Goal: Book appointment/travel/reservation

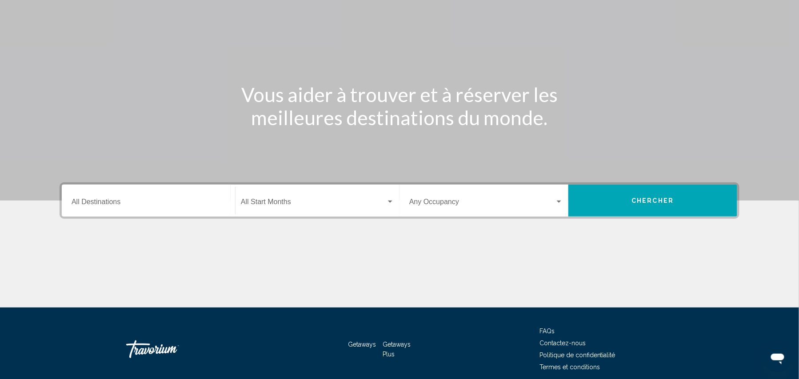
scroll to position [102, 0]
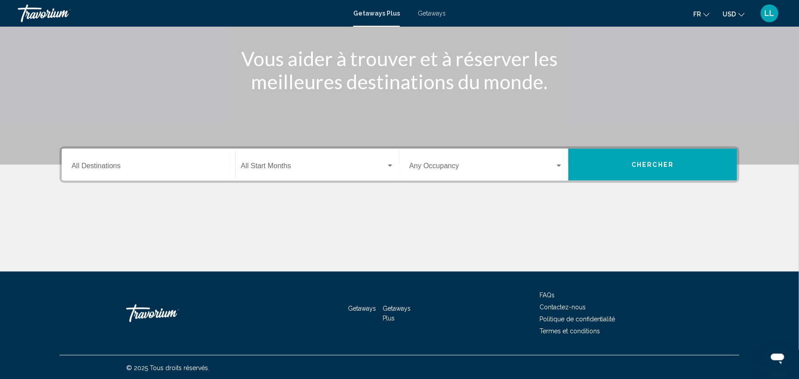
click at [192, 170] on input "Destination All Destinations" at bounding box center [149, 168] width 154 height 8
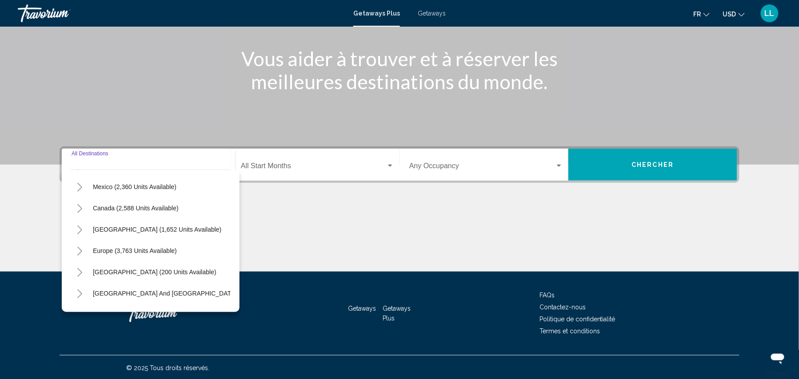
scroll to position [78, 0]
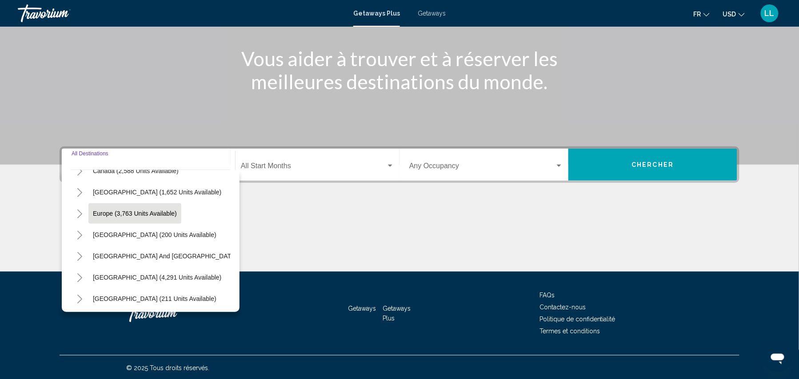
click at [131, 211] on span "Europe (3,763 units available)" at bounding box center [135, 213] width 84 height 7
type input "**********"
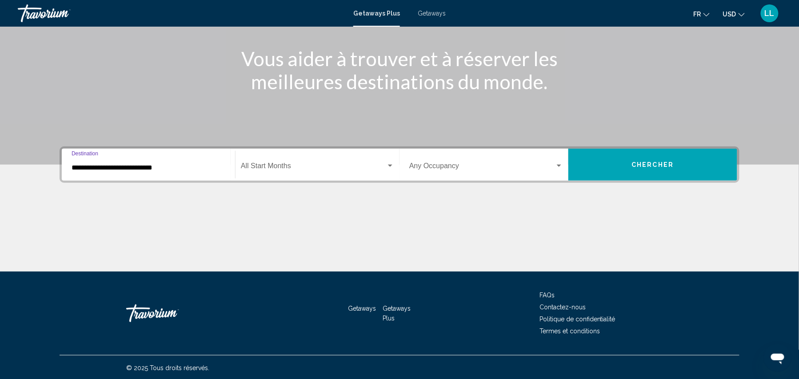
click at [278, 169] on span "Search widget" at bounding box center [313, 168] width 145 height 8
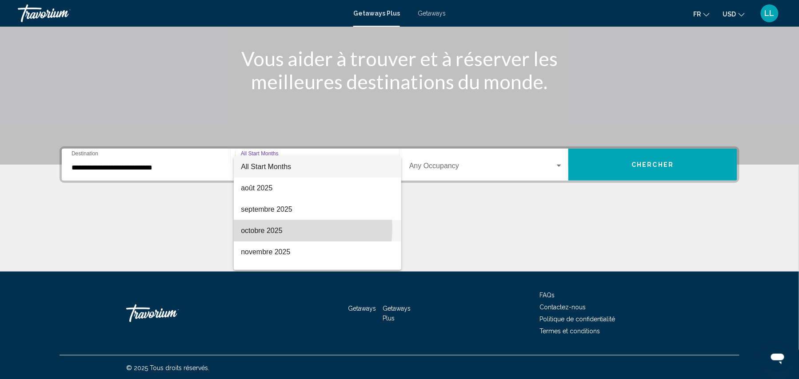
click at [277, 228] on span "octobre 2025" at bounding box center [317, 230] width 153 height 21
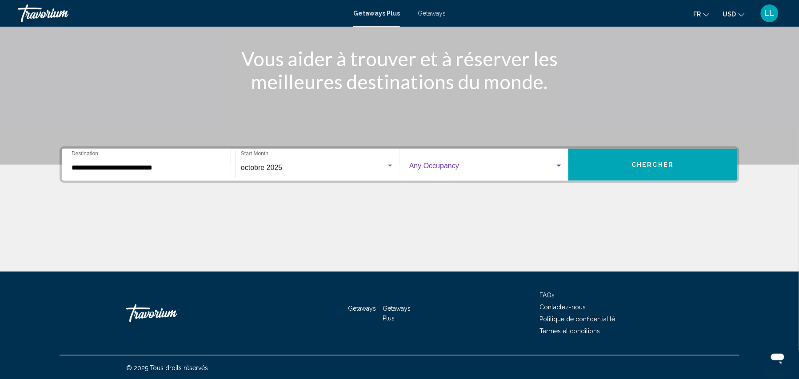
click at [427, 170] on span "Search widget" at bounding box center [482, 168] width 146 height 8
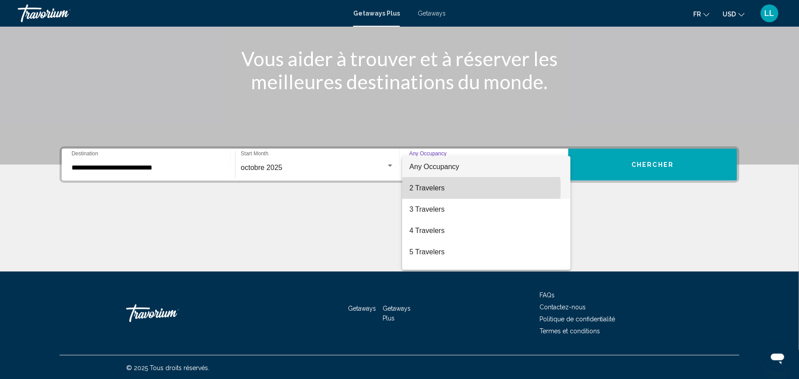
click at [428, 188] on span "2 Travelers" at bounding box center [486, 188] width 154 height 21
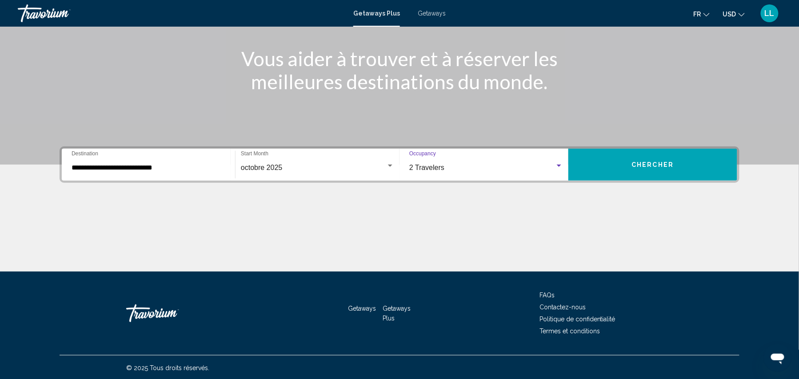
click at [594, 166] on button "Chercher" at bounding box center [652, 165] width 169 height 32
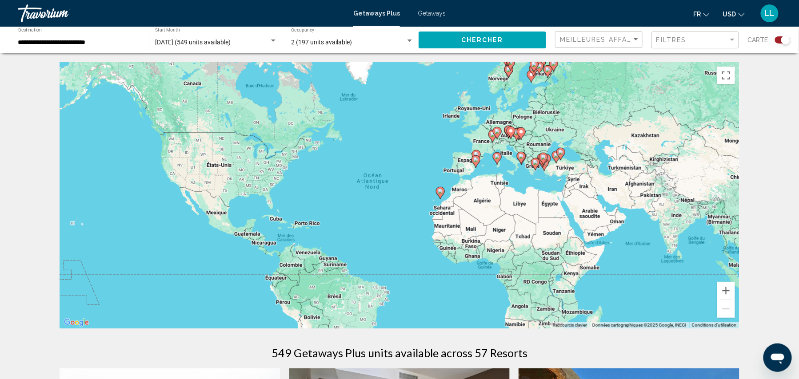
click at [466, 112] on div "Pour activer le glissement avec le clavier, appuyez sur Alt+Entrée. Une fois ce…" at bounding box center [400, 195] width 680 height 267
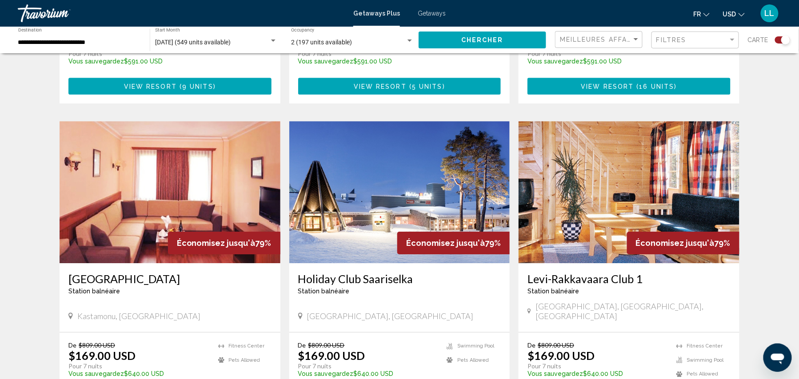
scroll to position [861, 0]
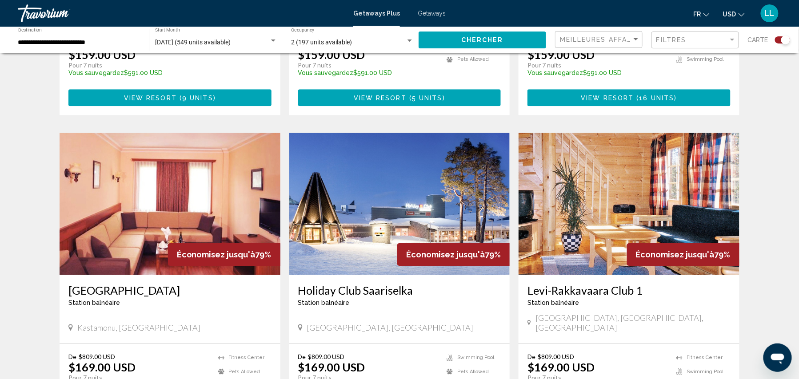
click at [353, 284] on h3 "Holiday Club Saariselka" at bounding box center [399, 290] width 203 height 13
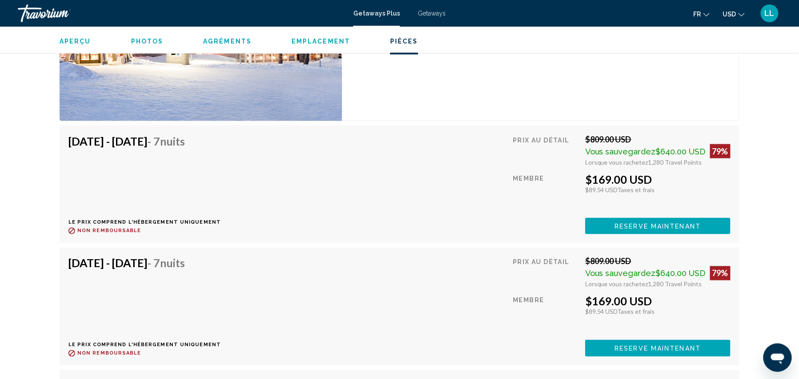
scroll to position [1608, 0]
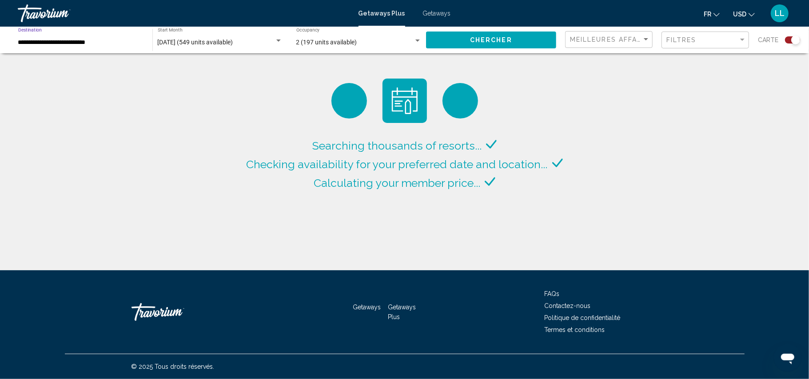
click at [121, 41] on input "**********" at bounding box center [80, 42] width 125 height 7
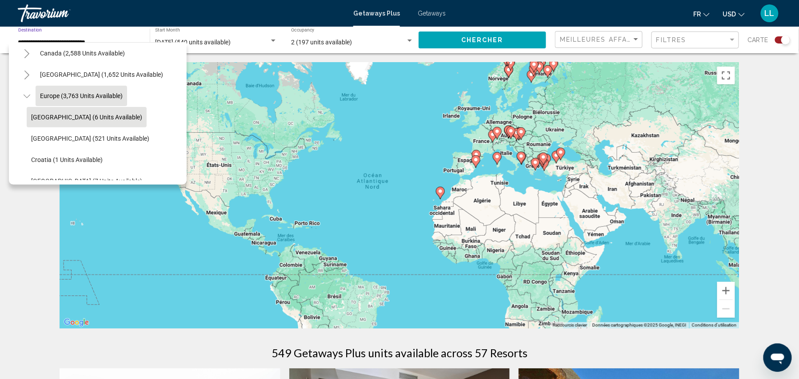
scroll to position [69, 0]
click at [27, 96] on icon "Toggle Europe (3,763 units available)" at bounding box center [27, 95] width 7 height 9
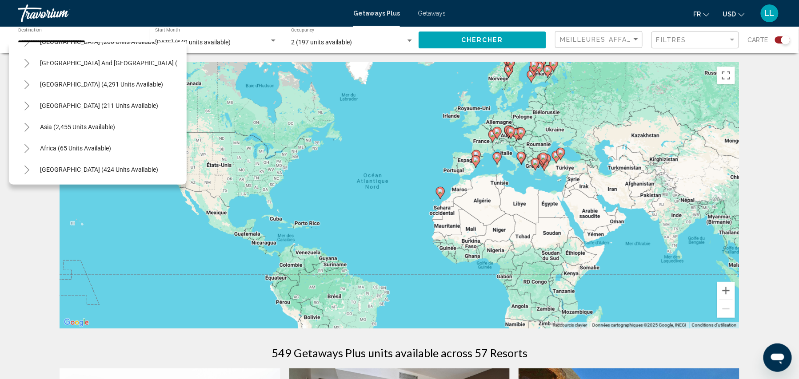
scroll to position [0, 0]
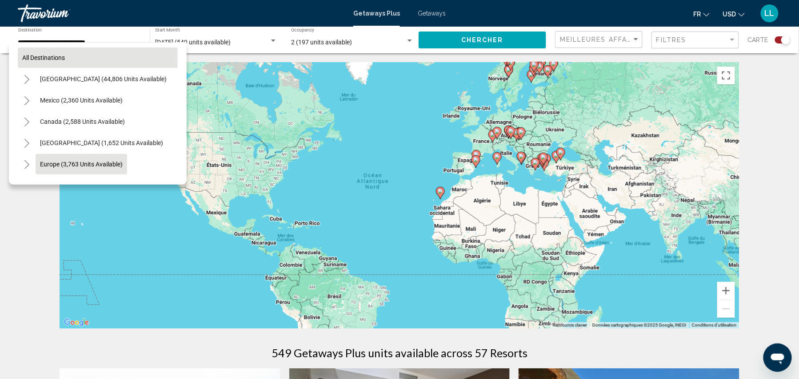
click at [45, 57] on span "All destinations" at bounding box center [43, 57] width 43 height 7
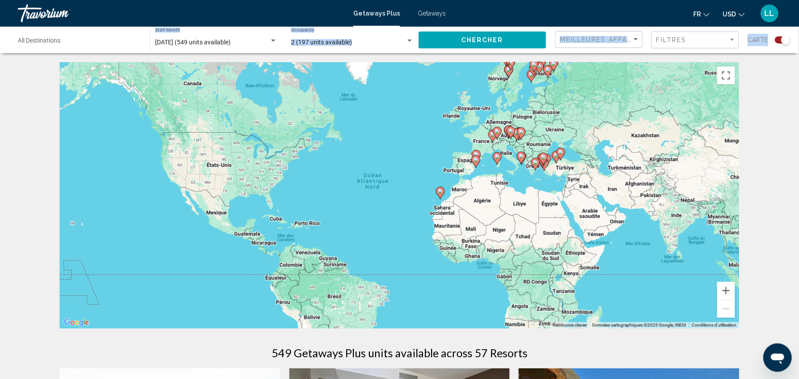
drag, startPoint x: 267, startPoint y: 56, endPoint x: 267, endPoint y: 45, distance: 10.2
click at [267, 45] on div "[DATE] (549 units available)" at bounding box center [212, 42] width 114 height 7
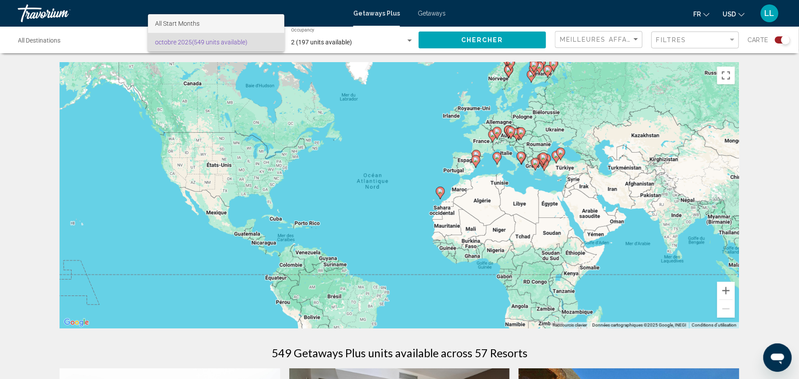
click at [248, 17] on span "All Start Months" at bounding box center [216, 23] width 122 height 19
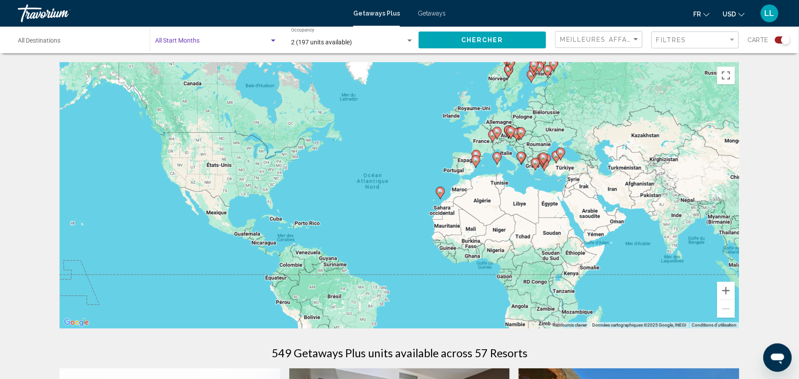
click at [493, 42] on span "Chercher" at bounding box center [482, 40] width 42 height 7
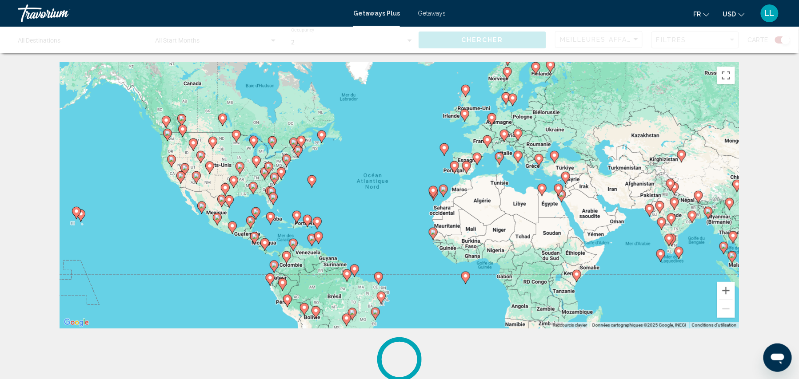
click at [466, 118] on icon "Main content" at bounding box center [465, 116] width 8 height 12
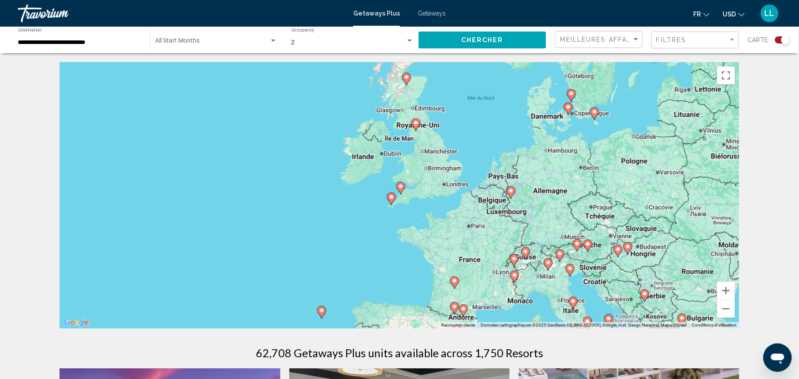
click at [404, 188] on icon "Main content" at bounding box center [401, 189] width 8 height 12
type input "**********"
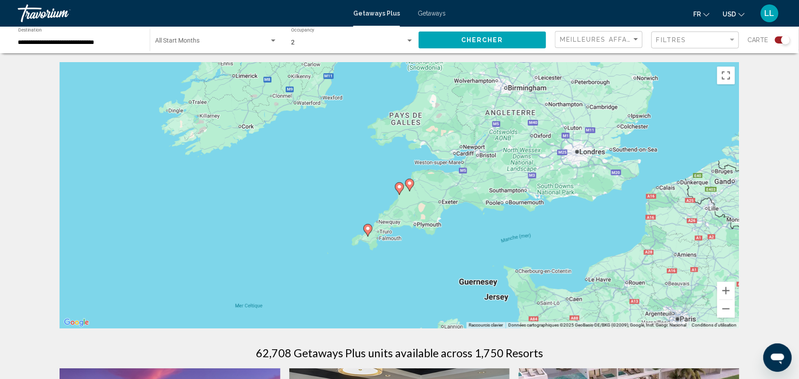
click at [410, 185] on image "Main content" at bounding box center [409, 183] width 5 height 5
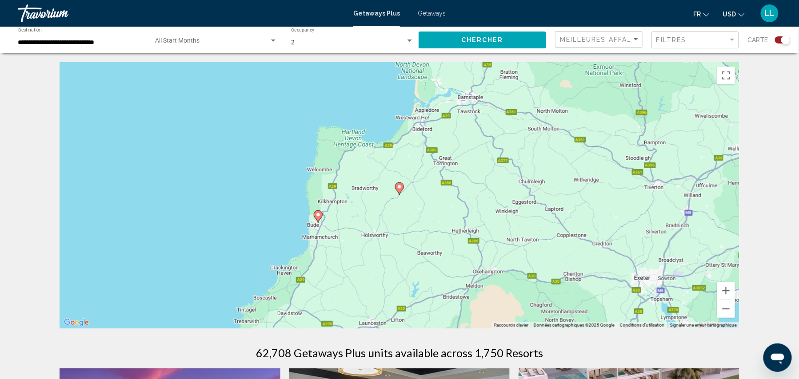
click at [398, 187] on image "Main content" at bounding box center [399, 186] width 5 height 5
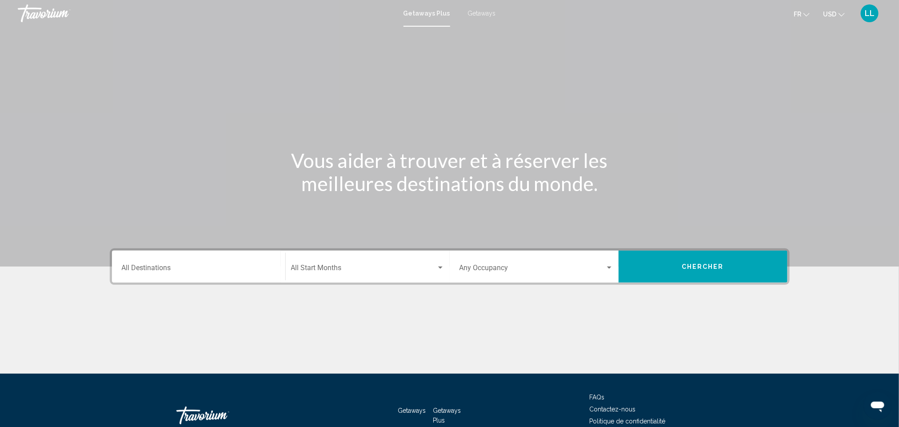
click at [179, 271] on input "Destination All Destinations" at bounding box center [199, 270] width 154 height 8
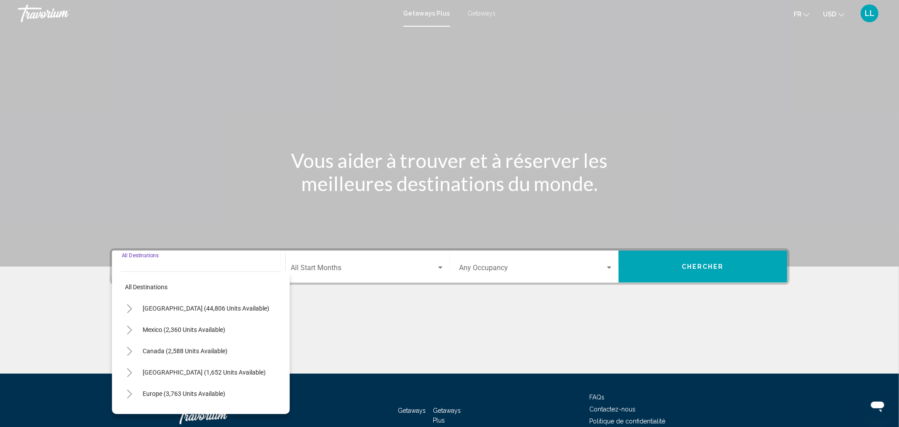
scroll to position [55, 0]
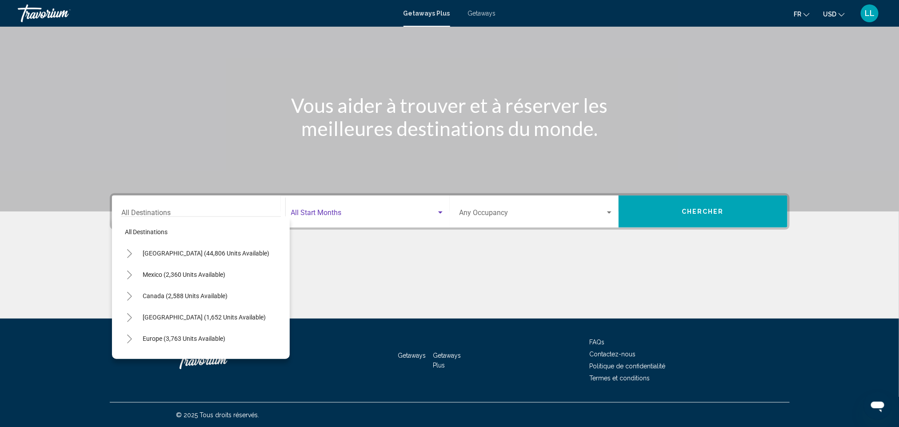
click at [314, 216] on span "Search widget" at bounding box center [363, 215] width 145 height 8
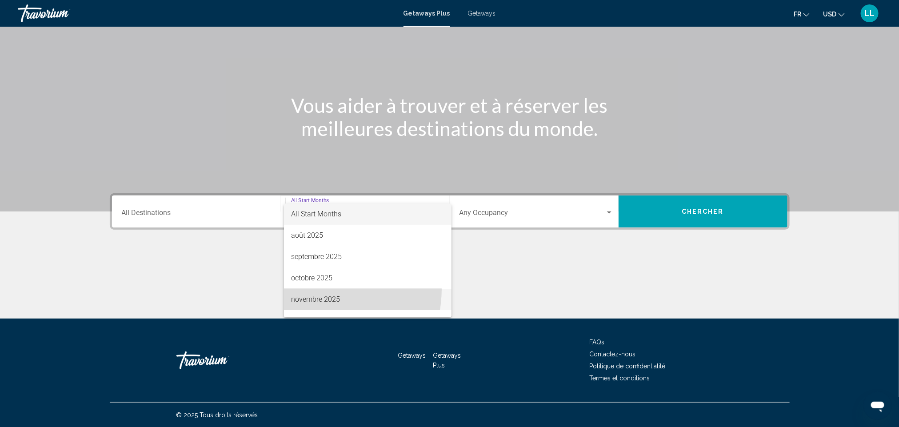
click at [316, 289] on span "novembre 2025" at bounding box center [367, 299] width 153 height 21
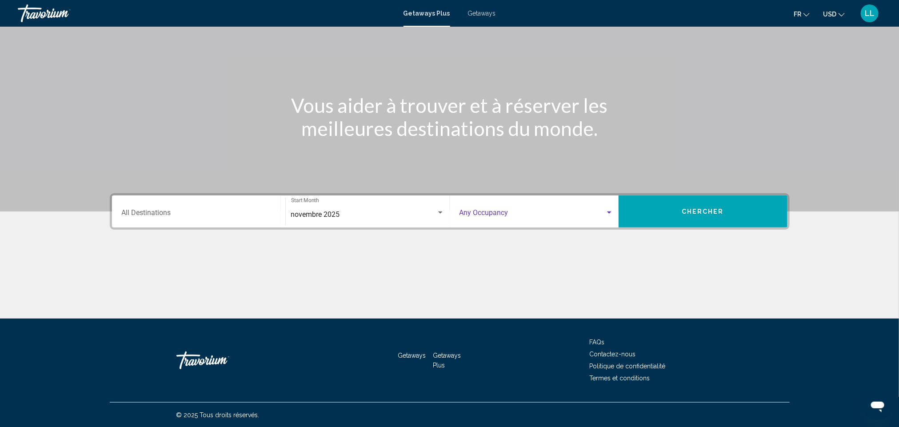
click at [488, 211] on span "Search widget" at bounding box center [532, 215] width 146 height 8
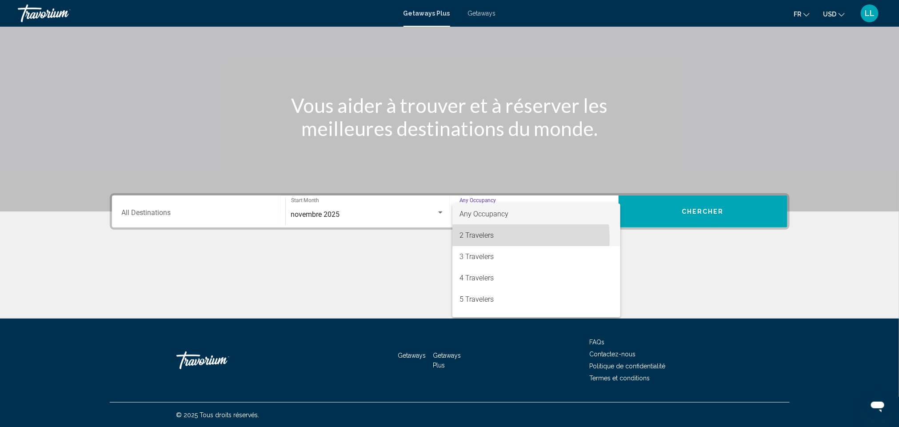
click at [485, 239] on span "2 Travelers" at bounding box center [536, 235] width 154 height 21
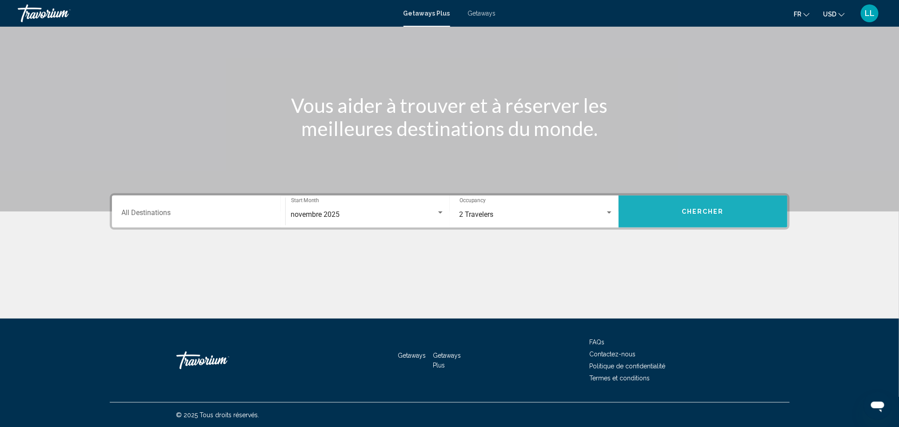
click at [676, 212] on button "Chercher" at bounding box center [702, 211] width 169 height 32
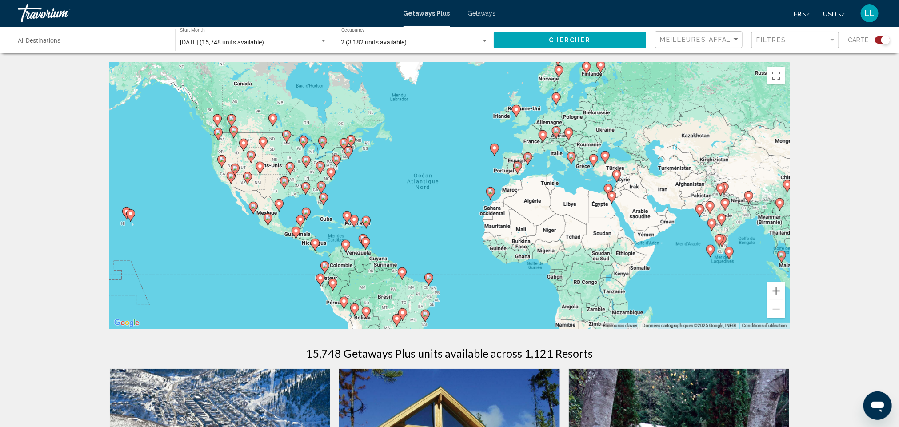
click at [512, 104] on gmp-advanced-marker "Main content" at bounding box center [516, 110] width 9 height 13
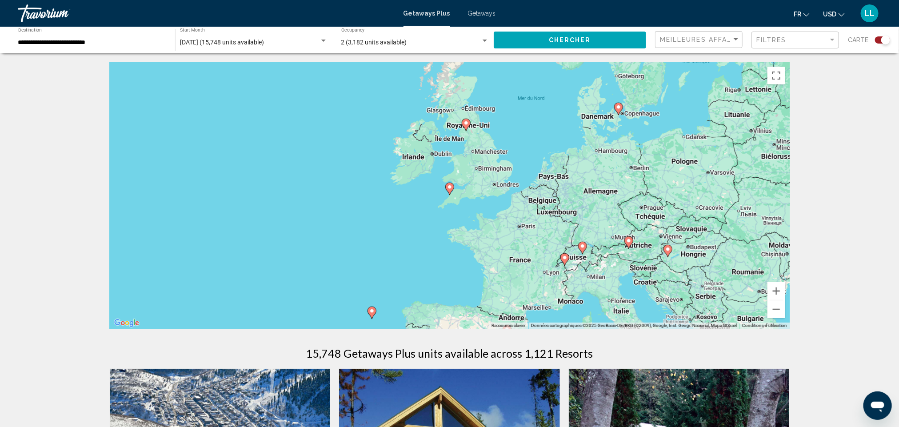
click at [464, 130] on gmp-advanced-marker "Main content" at bounding box center [466, 124] width 9 height 13
type input "**********"
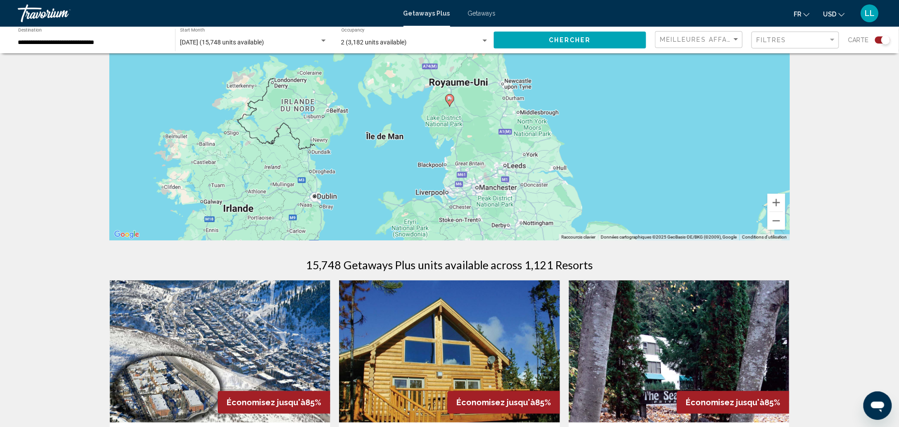
scroll to position [78, 0]
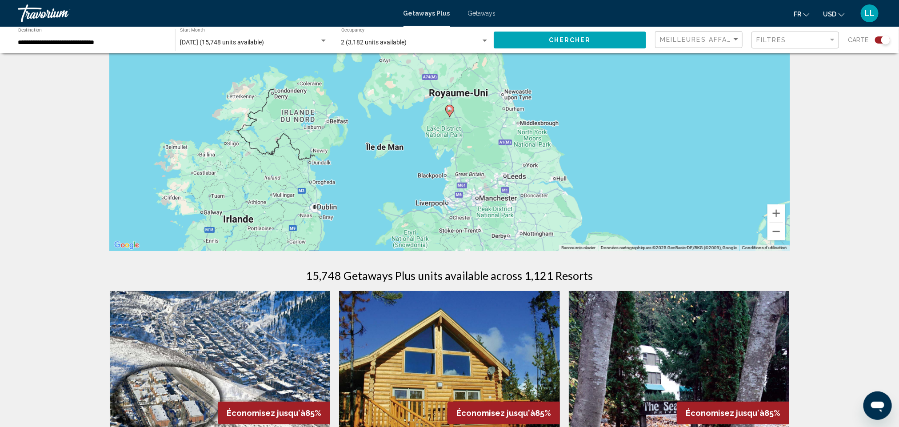
click at [448, 111] on image "Main content" at bounding box center [449, 109] width 5 height 5
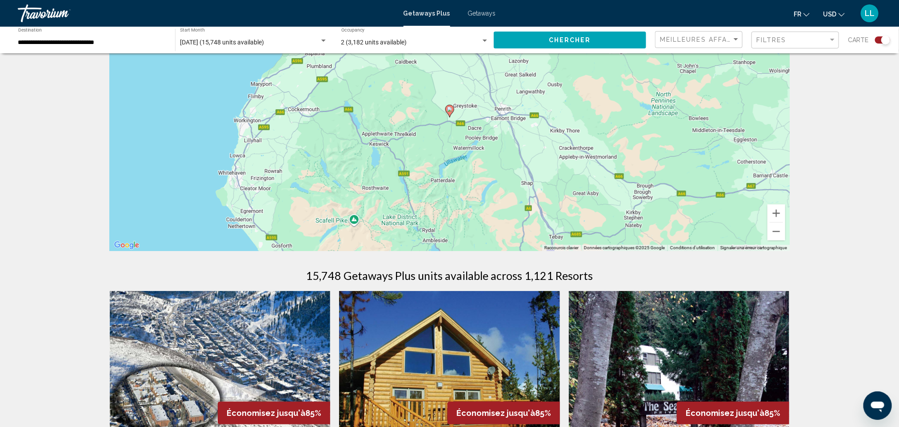
click at [448, 111] on image "Main content" at bounding box center [449, 109] width 5 height 5
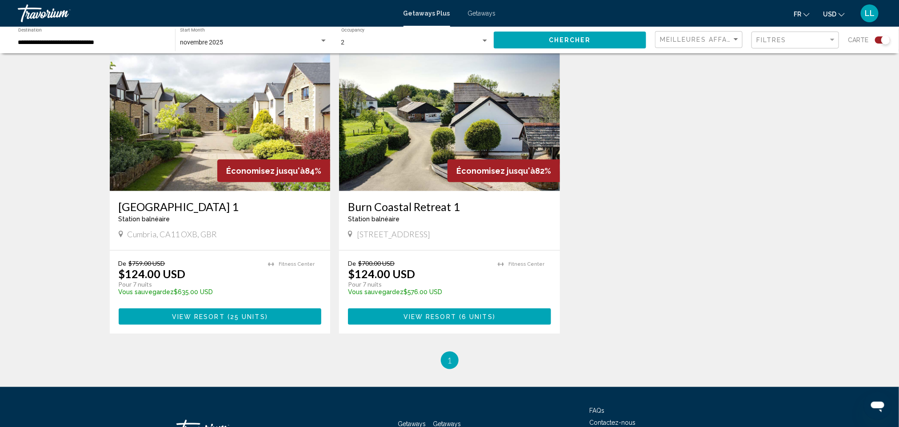
scroll to position [321, 0]
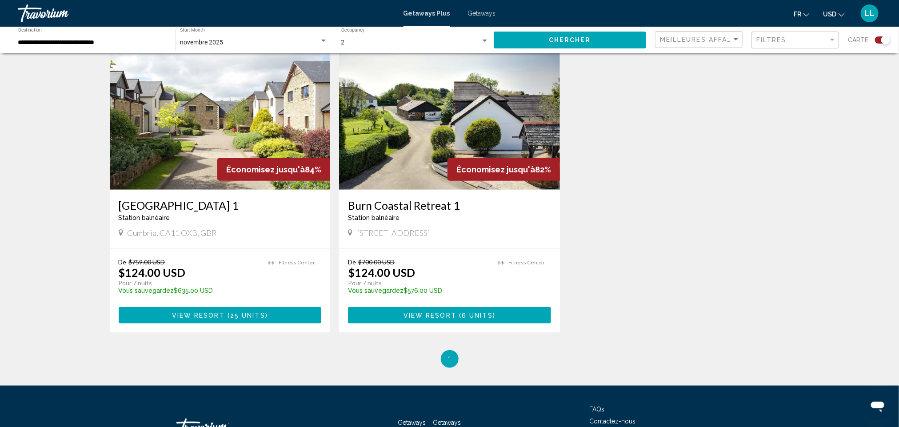
click at [191, 200] on h3 "[GEOGRAPHIC_DATA] 1" at bounding box center [220, 205] width 203 height 13
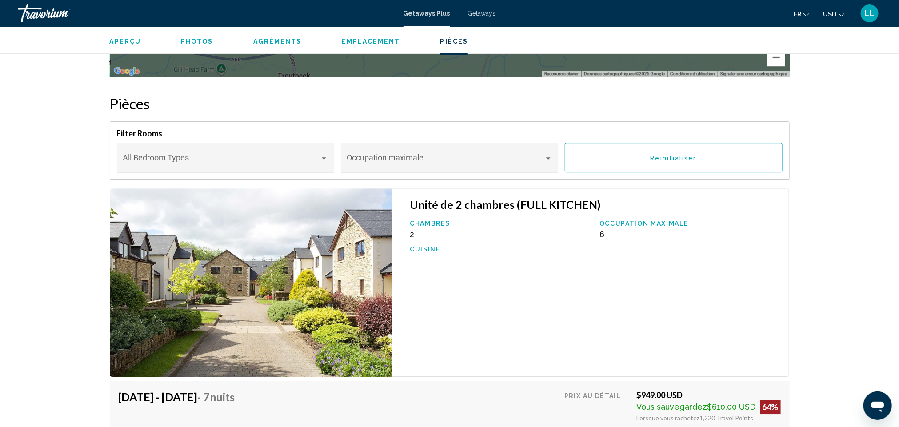
scroll to position [1337, 0]
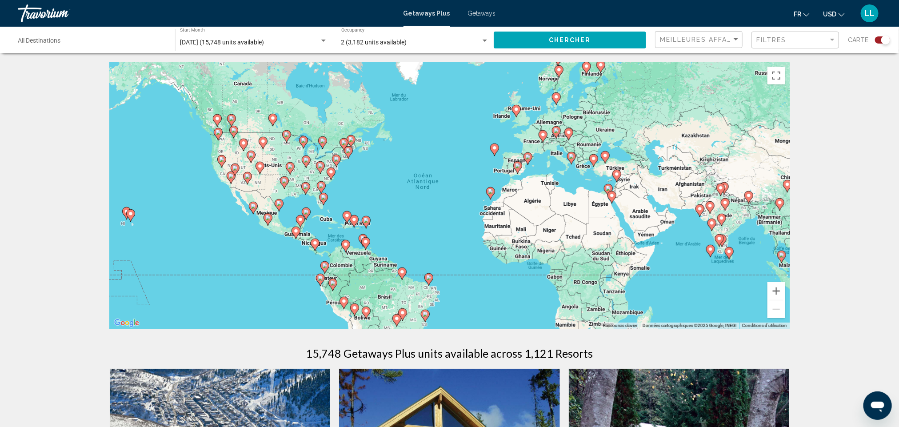
click at [560, 71] on image "Main content" at bounding box center [558, 69] width 5 height 5
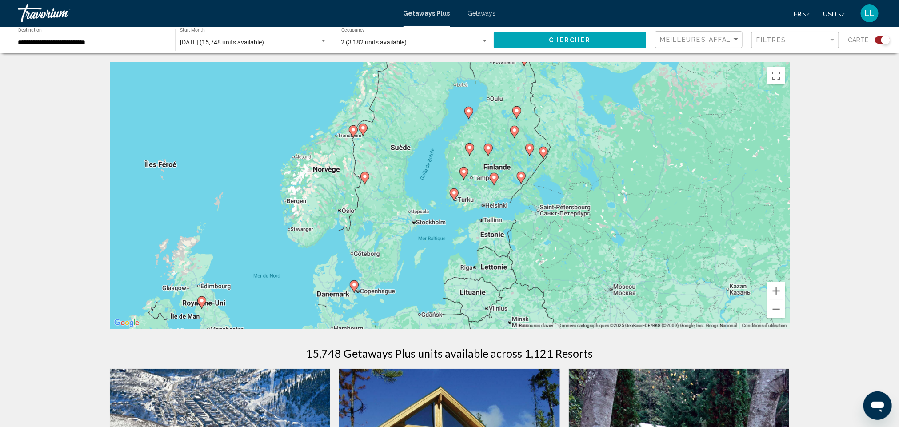
drag, startPoint x: 430, startPoint y: 132, endPoint x: 344, endPoint y: 125, distance: 86.0
click at [344, 124] on div "Pour activer le glissement avec le clavier, appuyez sur Alt+Entrée. Une fois ce…" at bounding box center [450, 195] width 680 height 267
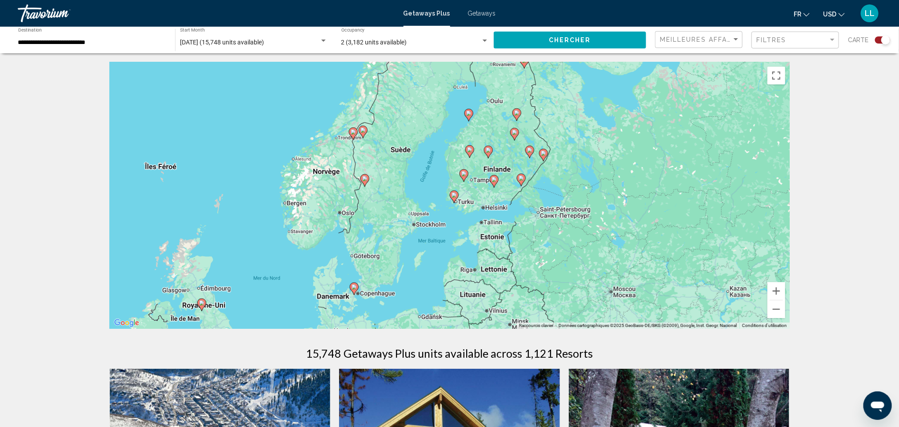
click at [354, 290] on icon "Main content" at bounding box center [354, 289] width 8 height 12
type input "**********"
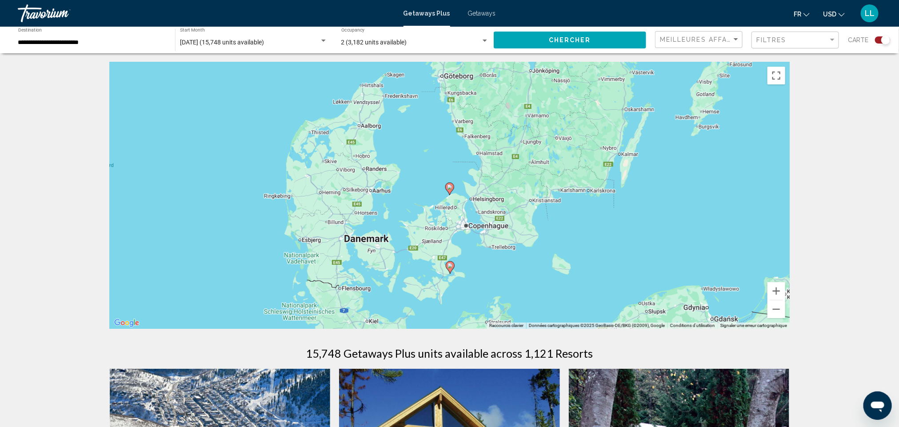
click at [448, 269] on icon "Main content" at bounding box center [450, 268] width 8 height 12
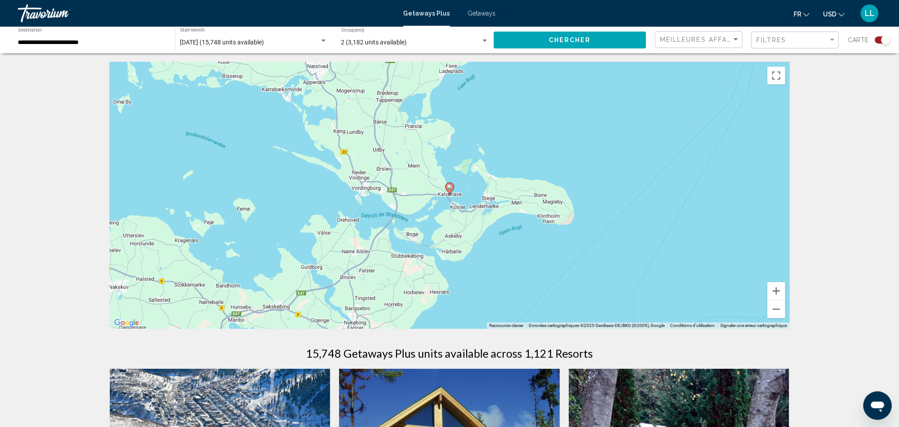
click at [452, 190] on icon "Main content" at bounding box center [449, 189] width 8 height 12
